Goal: Information Seeking & Learning: Find specific fact

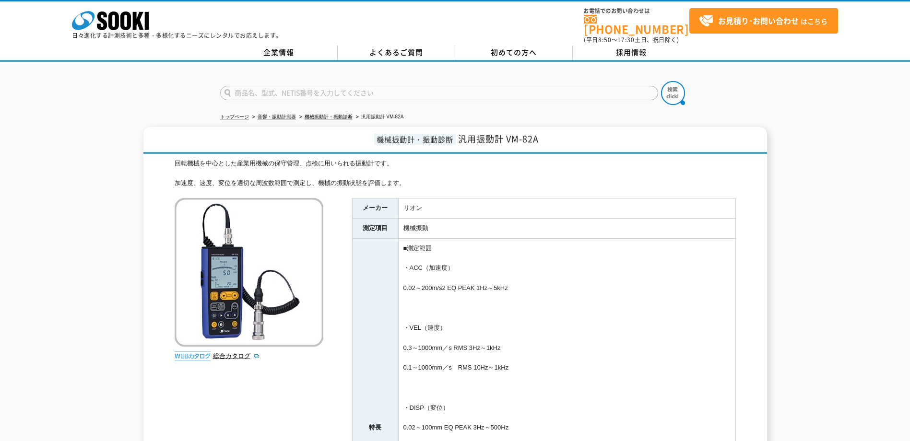
click at [262, 91] on input "text" at bounding box center [439, 93] width 438 height 14
type input "商品名、型式、NETIS番号を入力してください"
drag, startPoint x: 462, startPoint y: 135, endPoint x: 552, endPoint y: 131, distance: 90.3
click at [552, 131] on h1 "機械振動計・振動診断 汎用振動計 VM-82A" at bounding box center [455, 140] width 624 height 27
drag, startPoint x: 552, startPoint y: 131, endPoint x: 504, endPoint y: 136, distance: 47.8
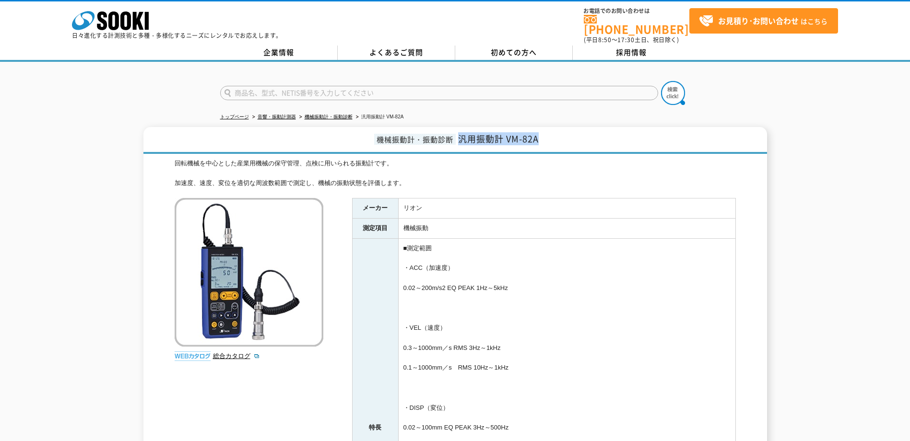
copy span "汎用振動計 VM-82A"
click at [251, 86] on input "text" at bounding box center [439, 93] width 438 height 14
paste input "汎用振動計 VM-82A"
type input "汎用振動計 VM-82A　販売金額"
click at [661, 81] on button at bounding box center [673, 93] width 24 height 24
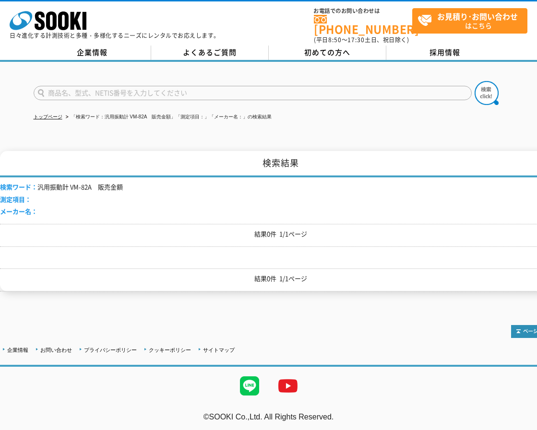
click at [24, 70] on div at bounding box center [268, 85] width 537 height 46
